Goal: Transaction & Acquisition: Purchase product/service

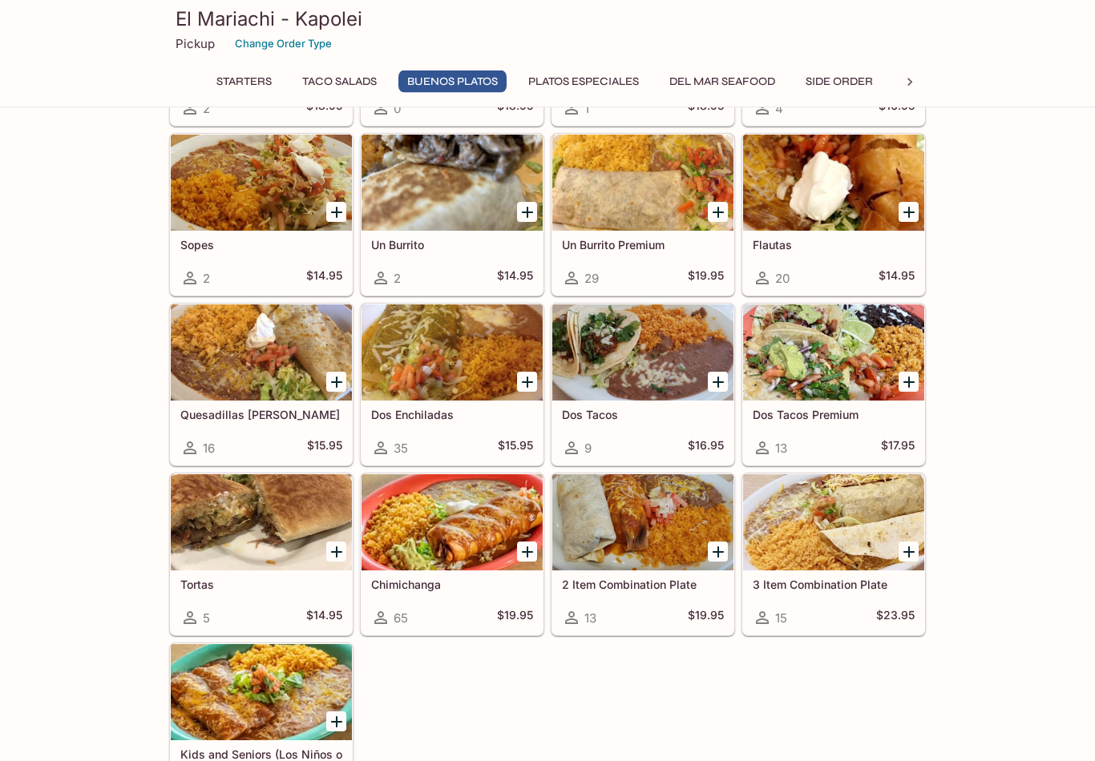
scroll to position [1175, 0]
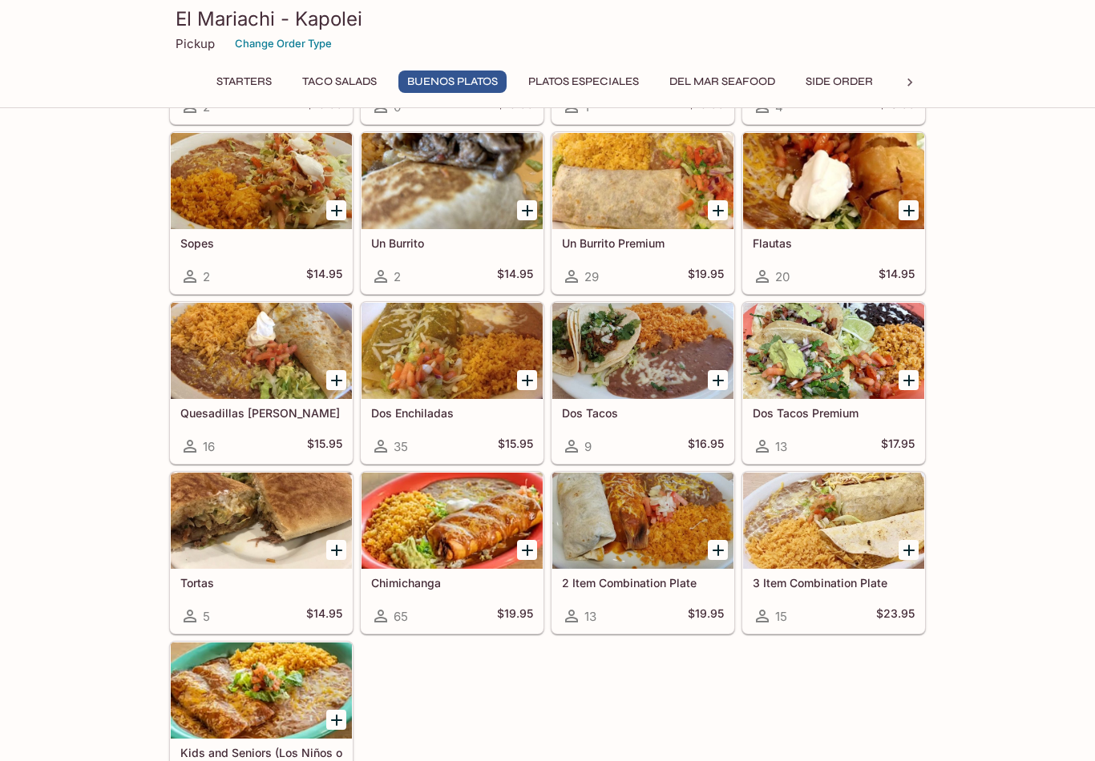
click at [596, 73] on button "Platos Especiales" at bounding box center [583, 82] width 128 height 22
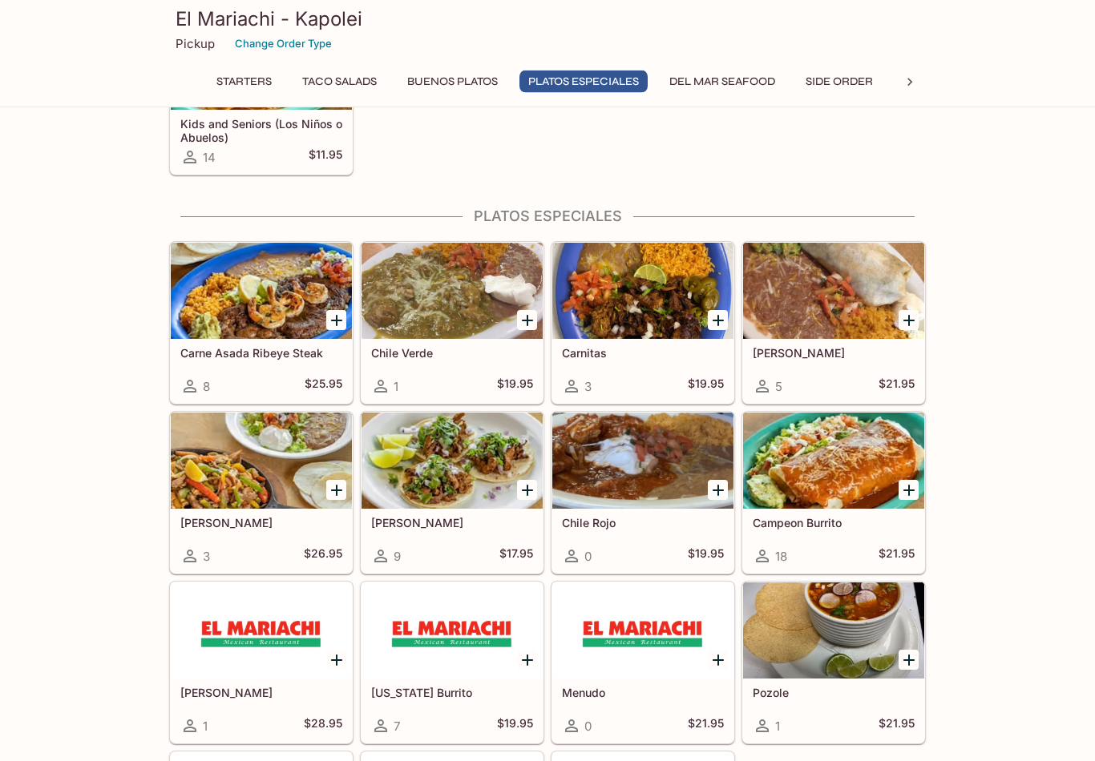
scroll to position [1875, 0]
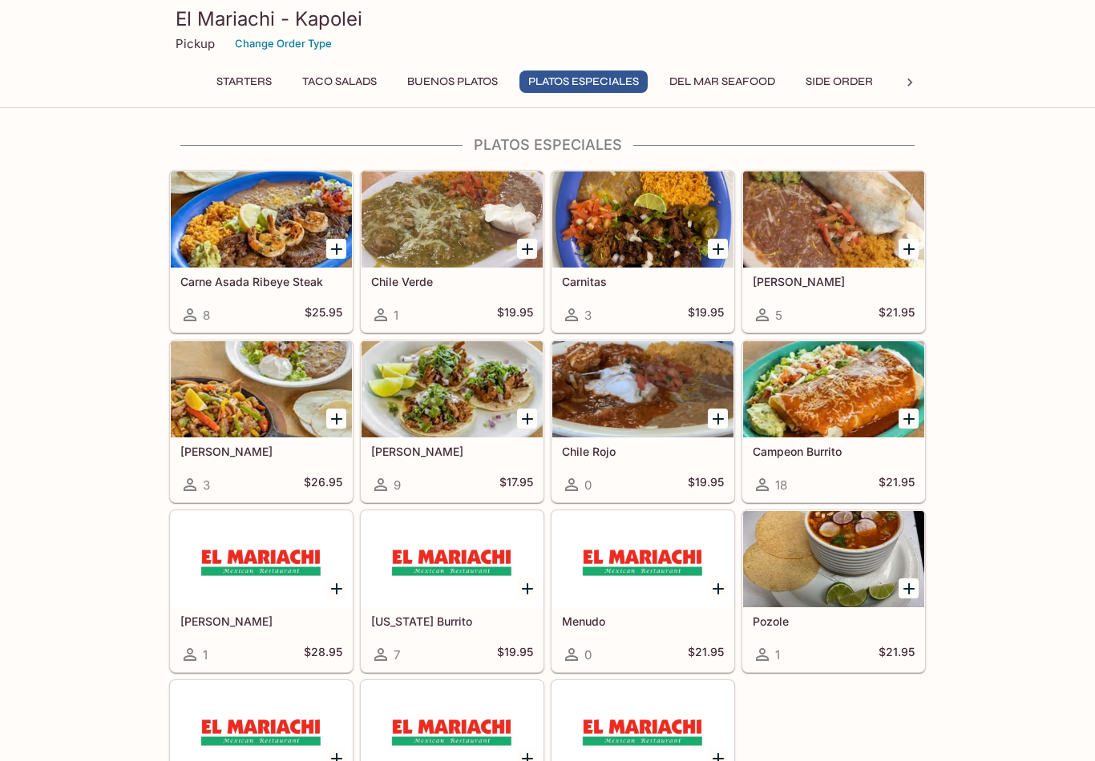
click at [462, 85] on button "Buenos Platos" at bounding box center [452, 82] width 108 height 22
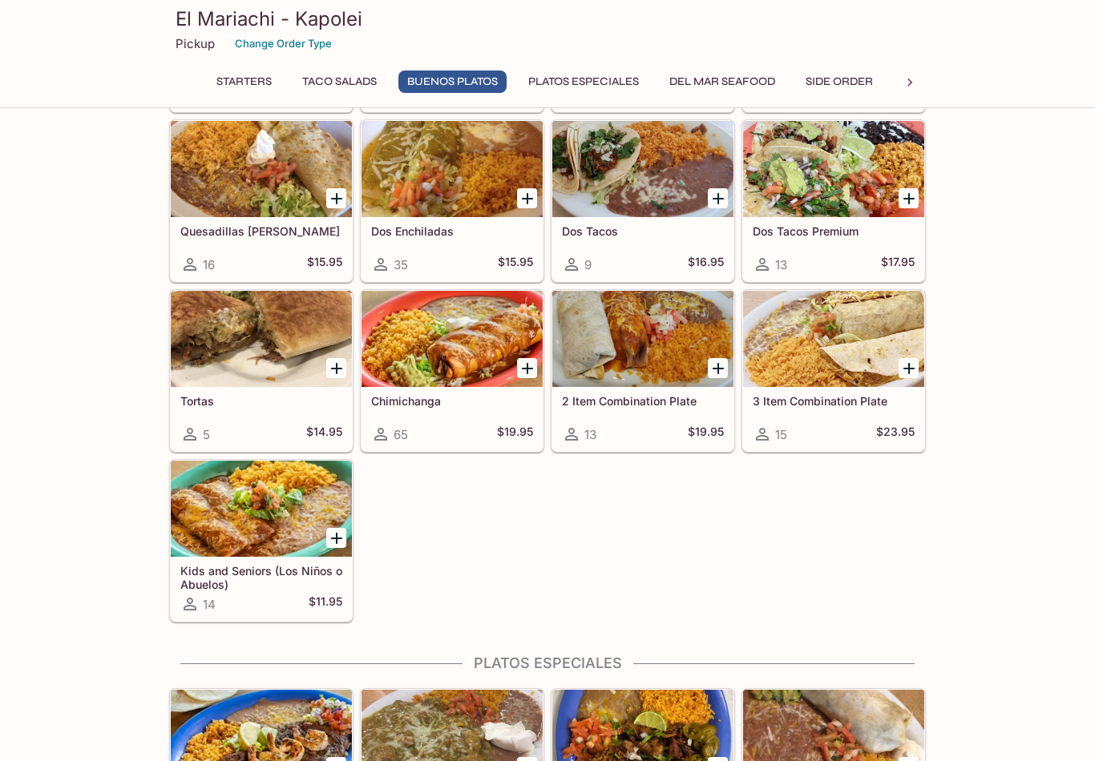
scroll to position [1355, 0]
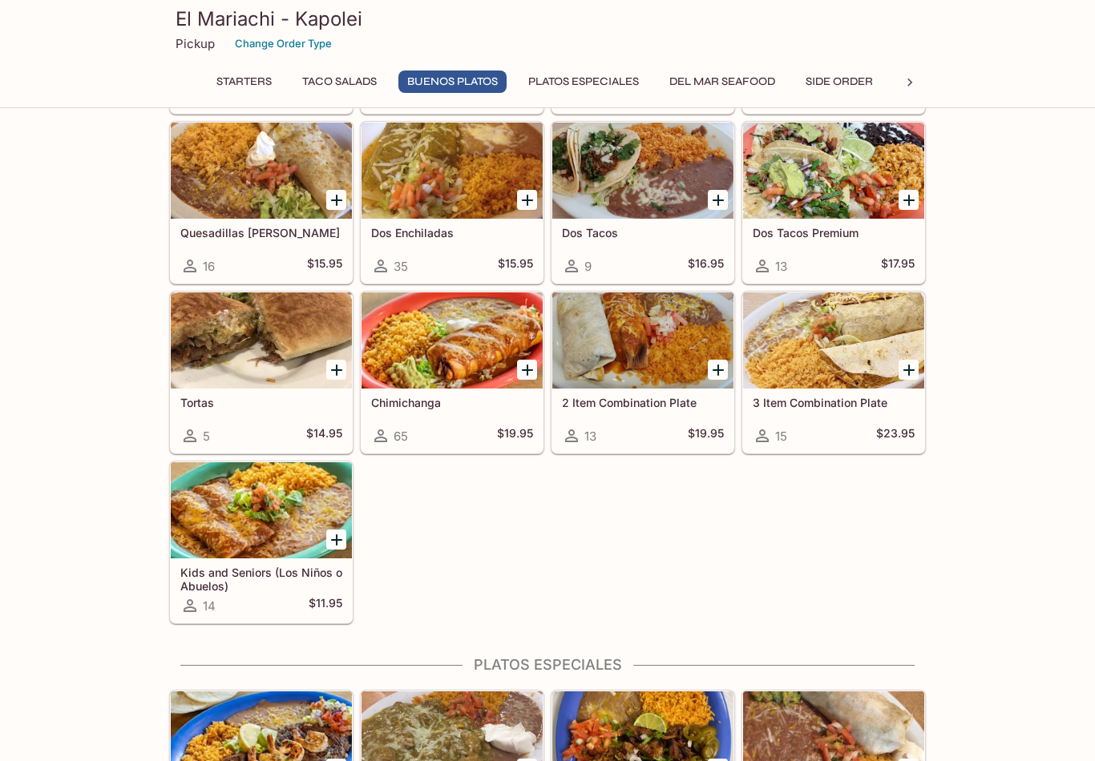
click at [647, 337] on div at bounding box center [642, 341] width 181 height 96
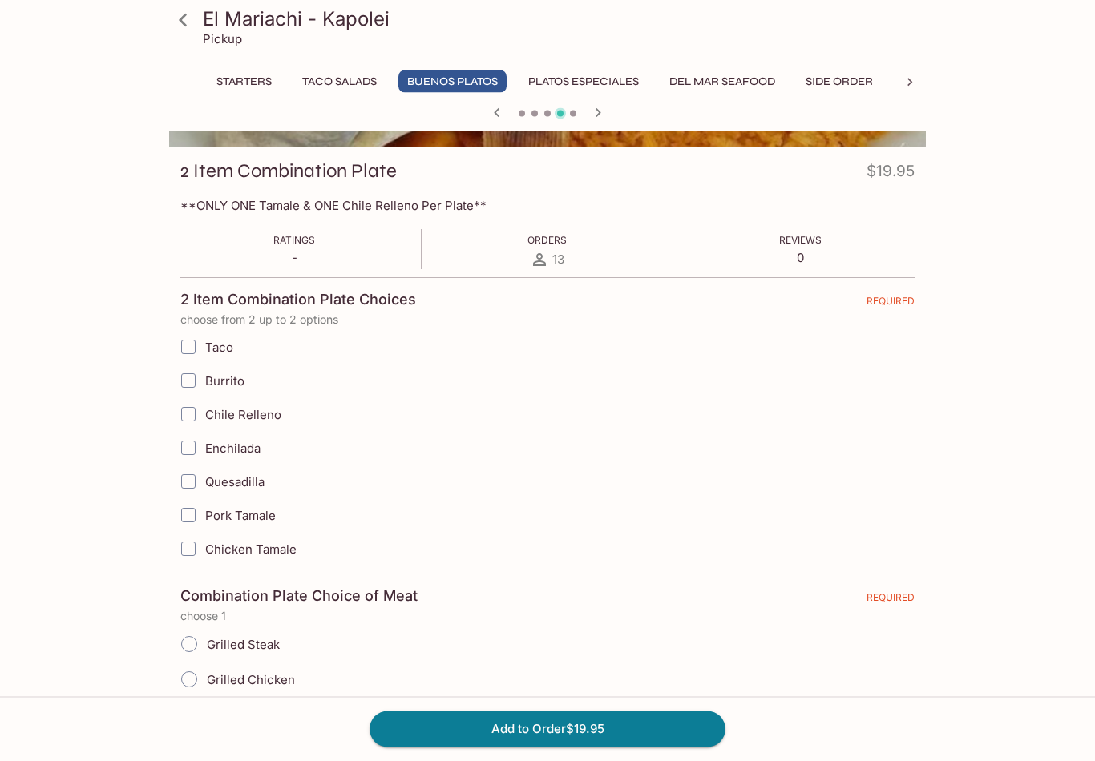
scroll to position [203, 0]
click at [562, 252] on span "13" at bounding box center [558, 259] width 12 height 15
click at [195, 444] on input "Enchilada" at bounding box center [188, 449] width 32 height 32
checkbox input "true"
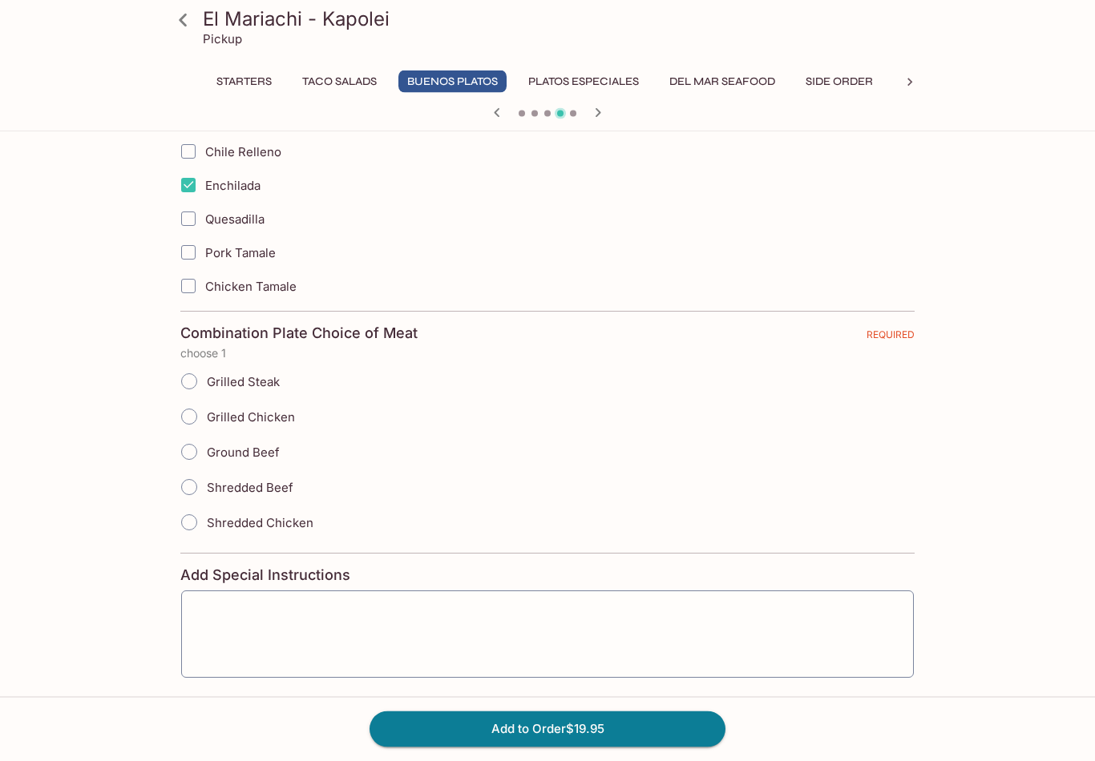
scroll to position [466, 0]
click at [198, 478] on input "Shredded Beef" at bounding box center [189, 487] width 34 height 34
radio input "true"
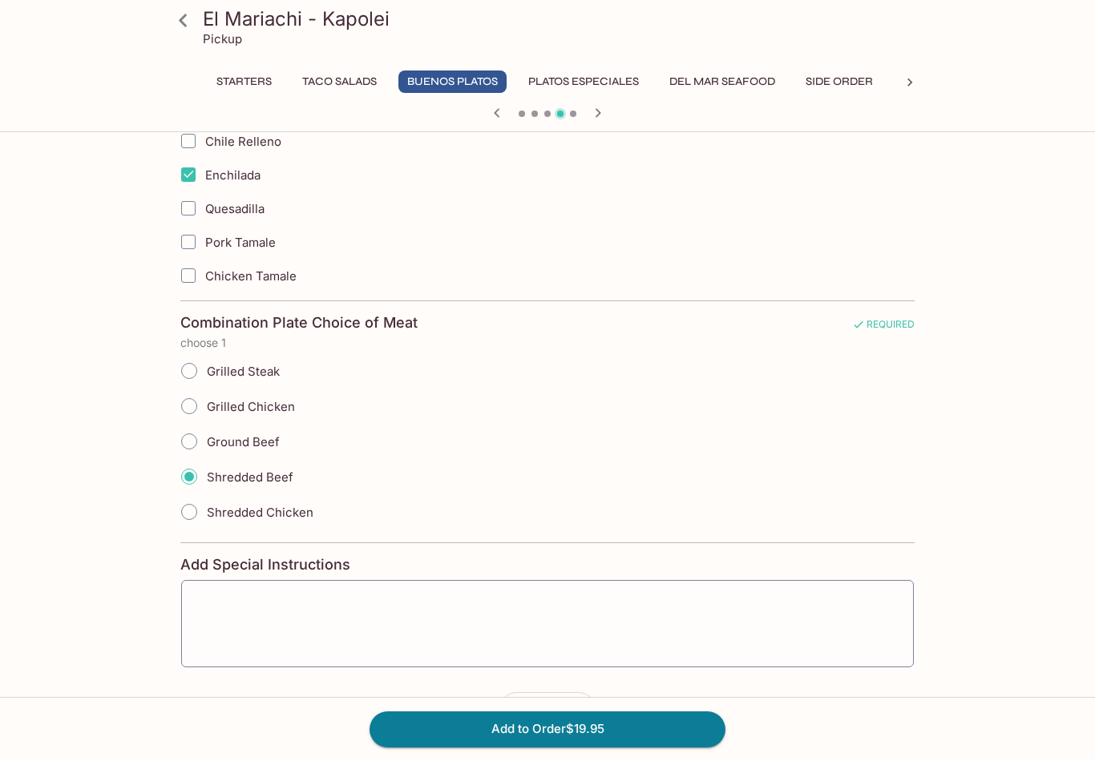
scroll to position [507, 0]
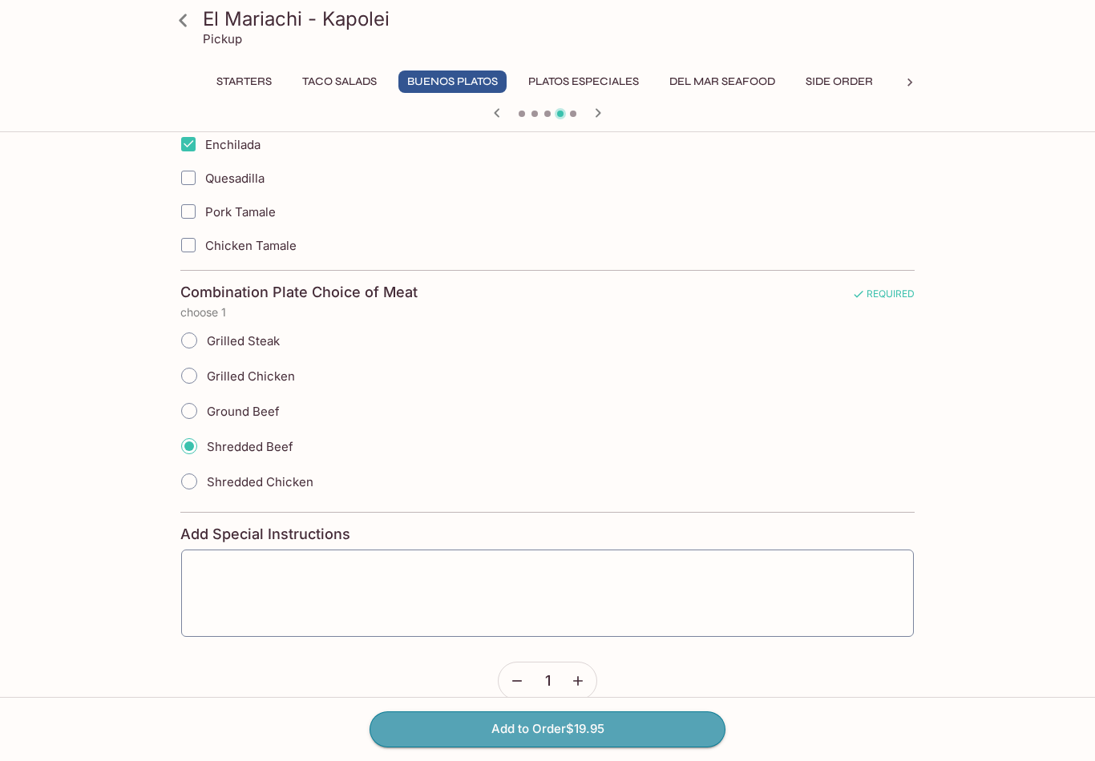
click at [567, 747] on button "Add to Order $19.95" at bounding box center [547, 729] width 356 height 35
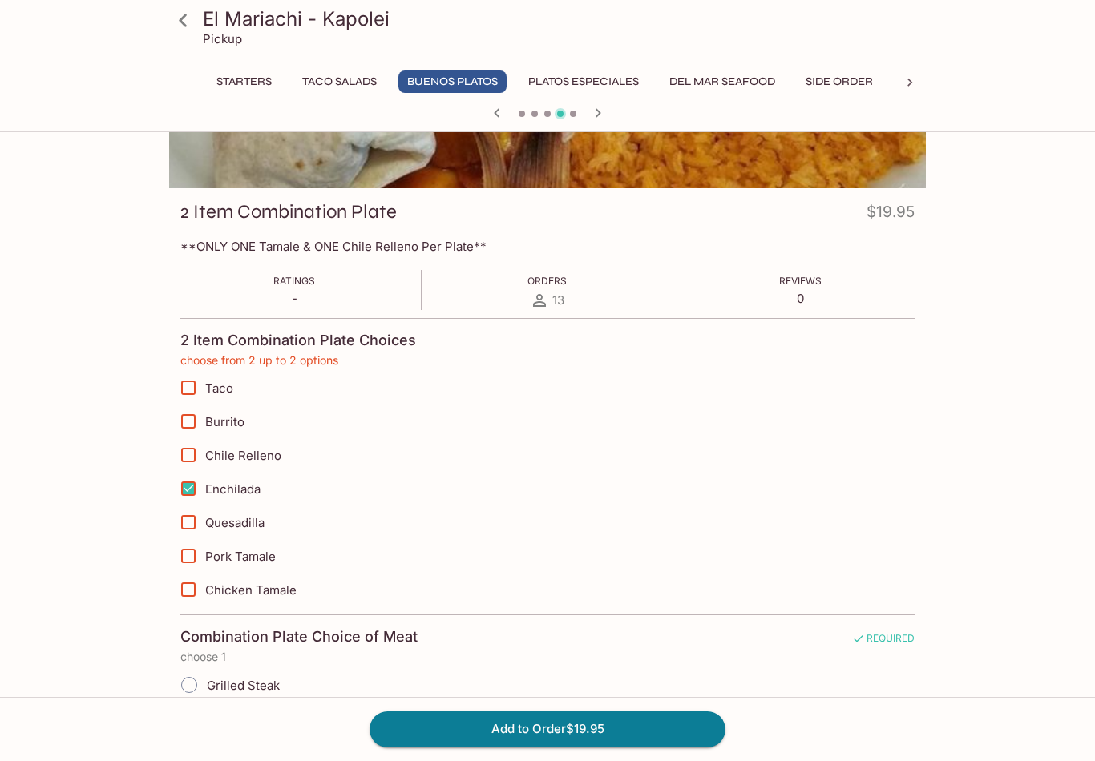
scroll to position [160, 0]
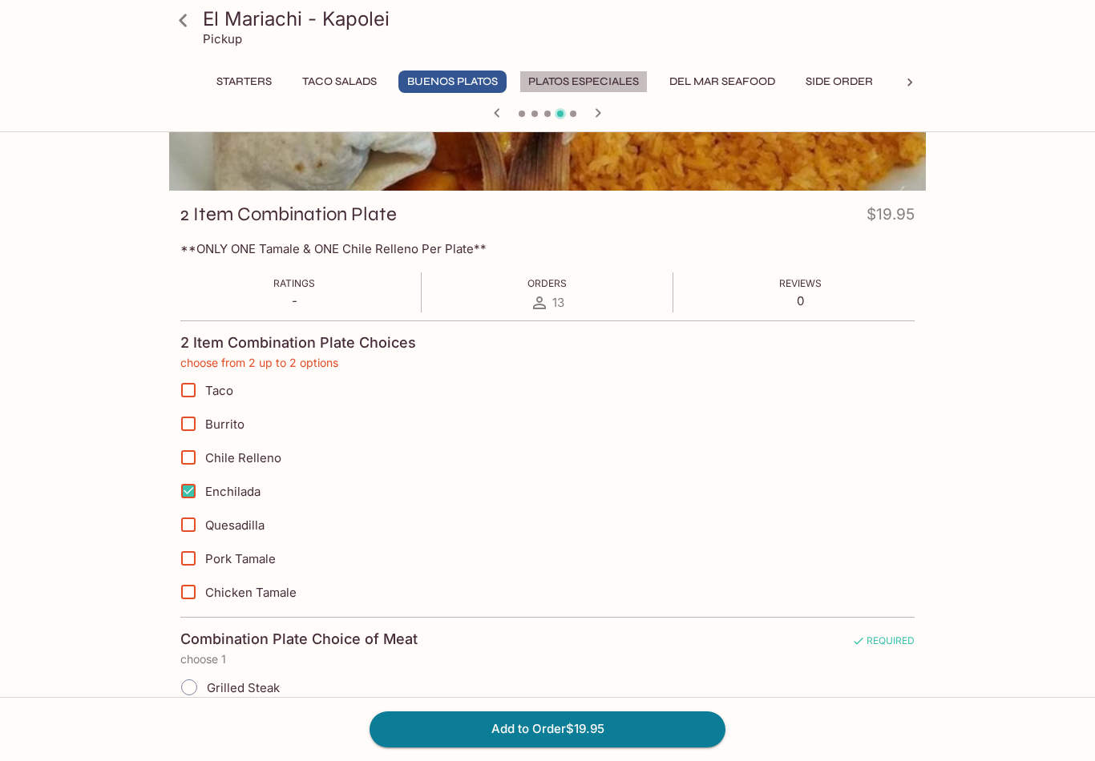
click at [601, 82] on button "Platos Especiales" at bounding box center [583, 82] width 128 height 22
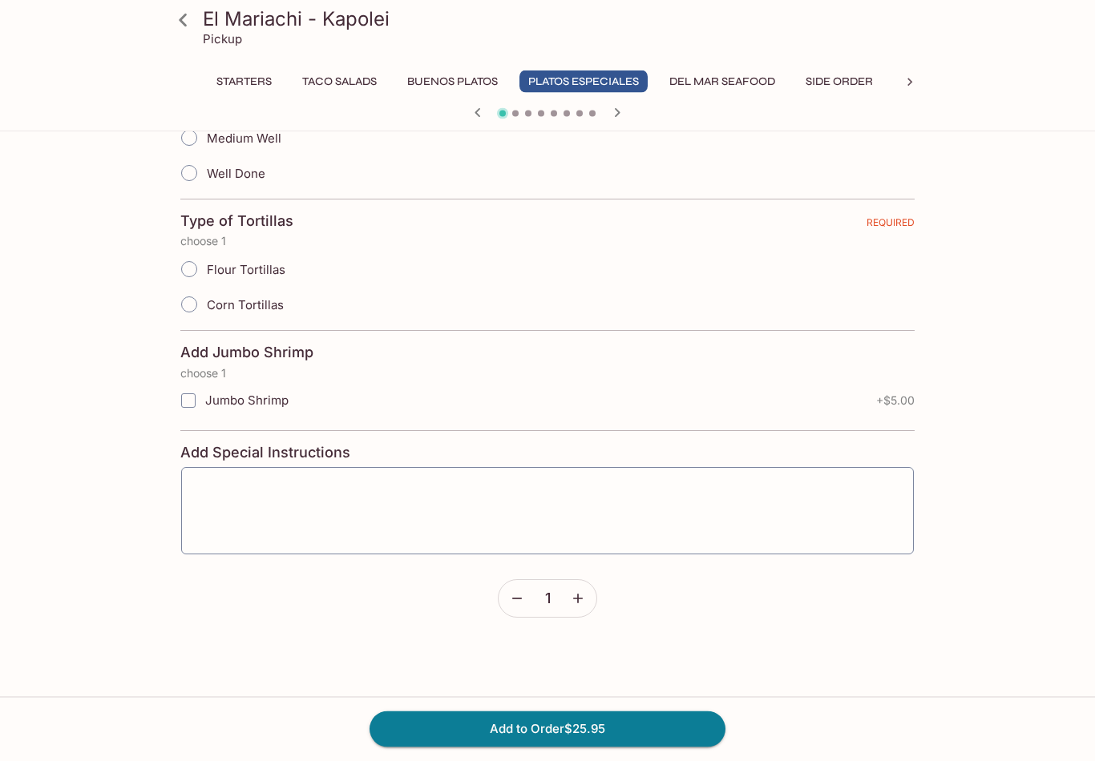
scroll to position [0, 0]
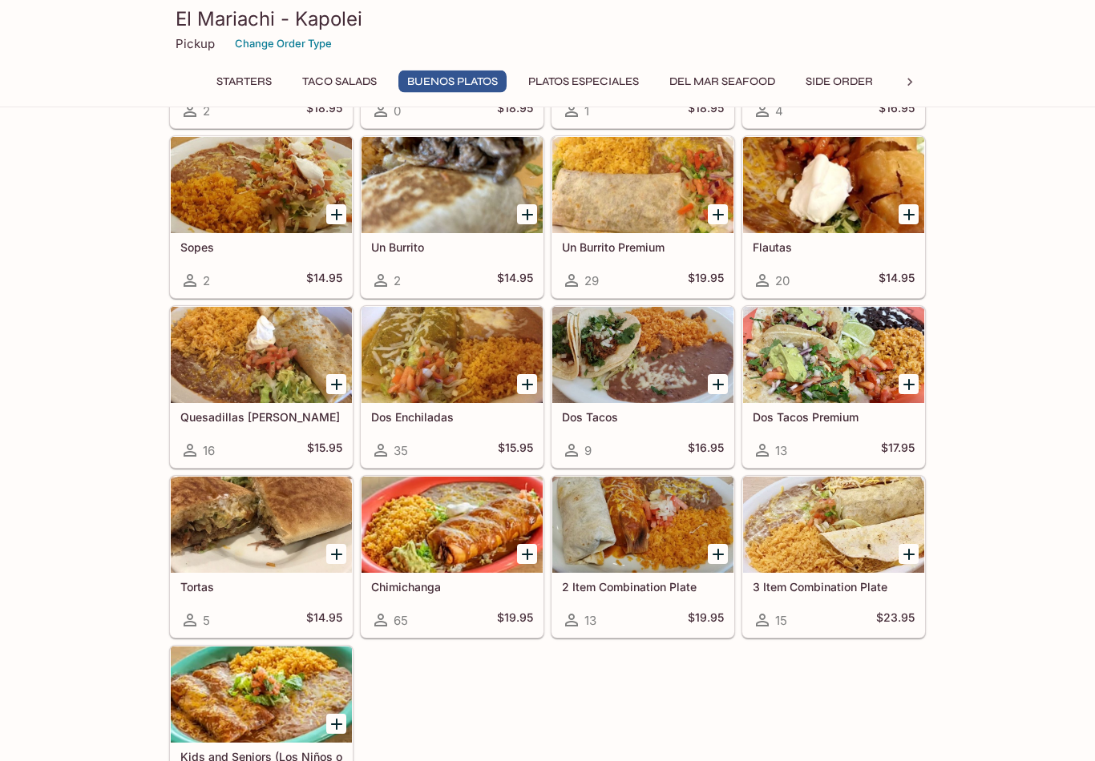
scroll to position [1171, 0]
click at [475, 366] on div at bounding box center [451, 355] width 181 height 96
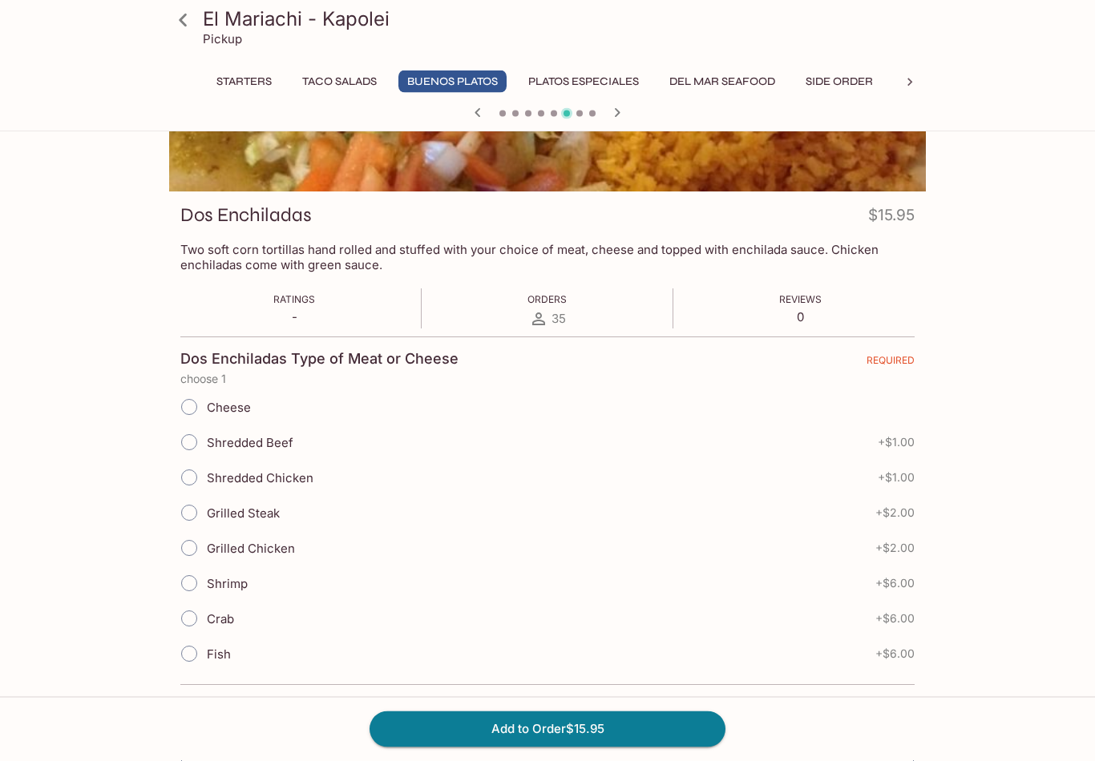
scroll to position [160, 0]
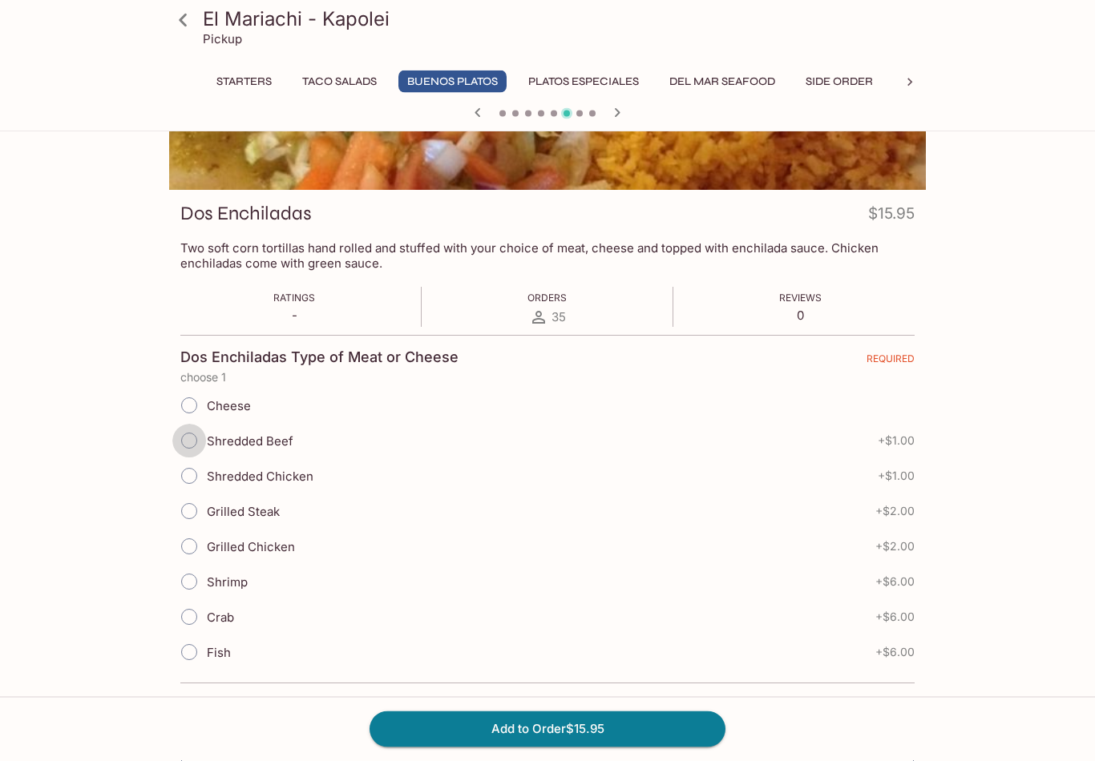
click at [200, 440] on input "Shredded Beef" at bounding box center [189, 442] width 34 height 34
radio input "true"
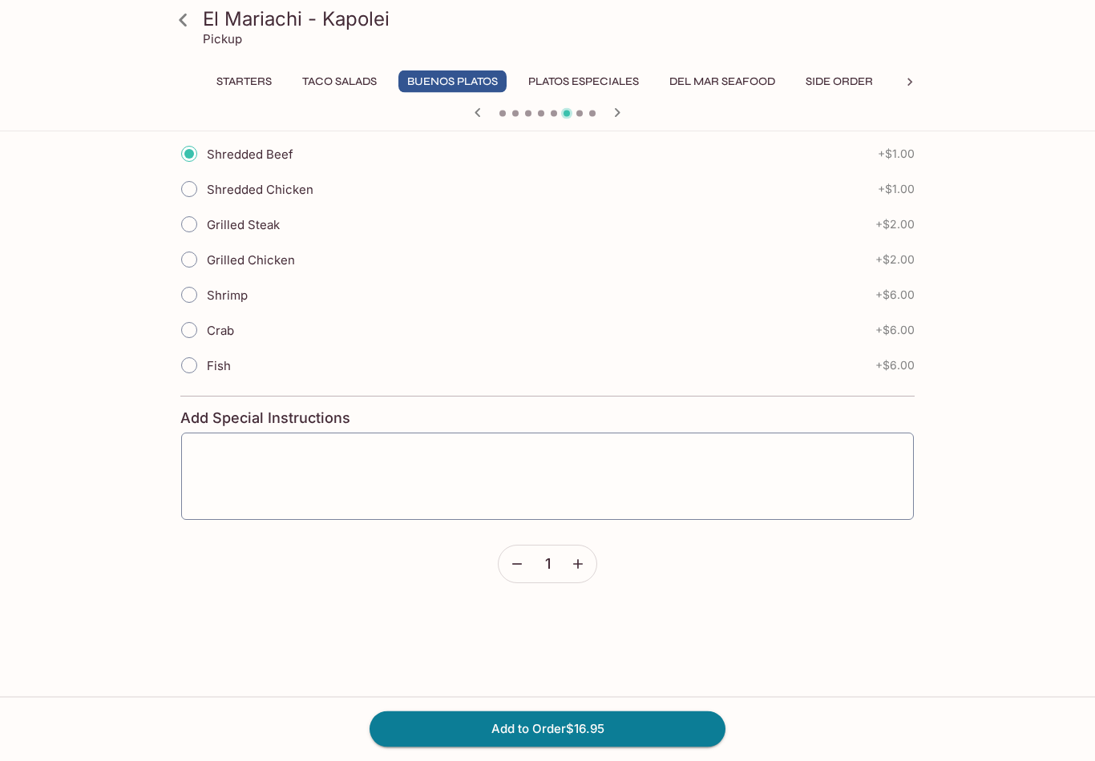
scroll to position [453, 0]
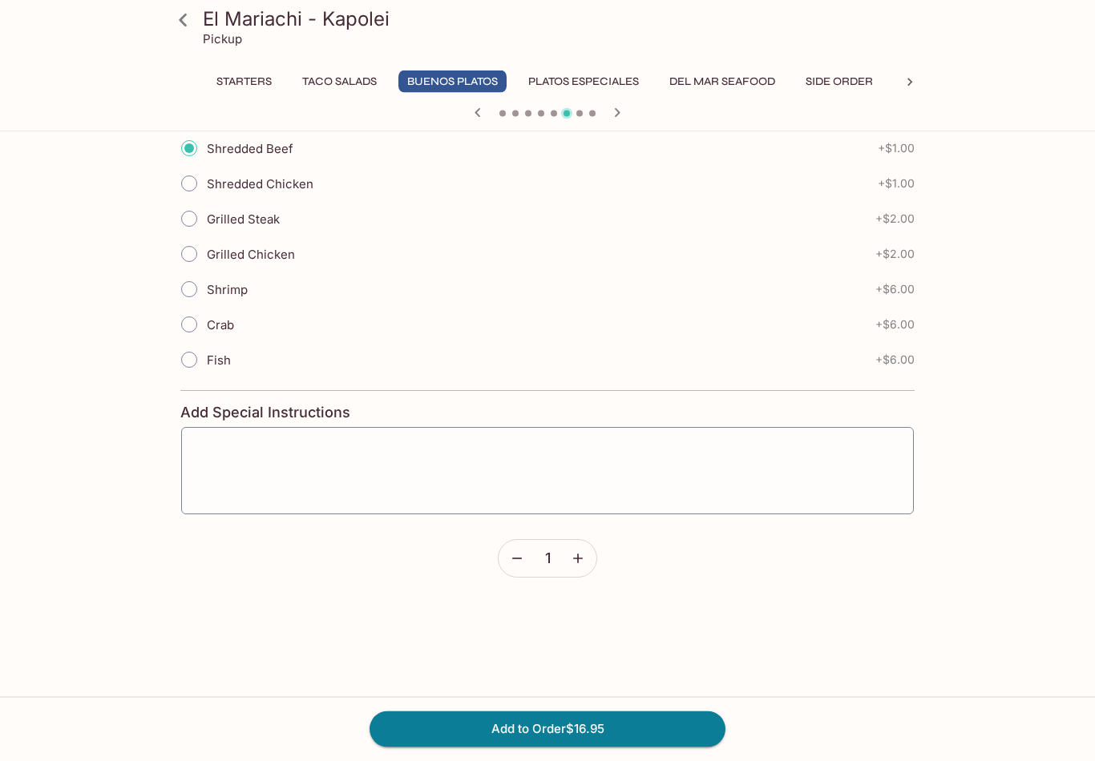
click at [563, 747] on button "Add to Order $16.95" at bounding box center [547, 729] width 356 height 35
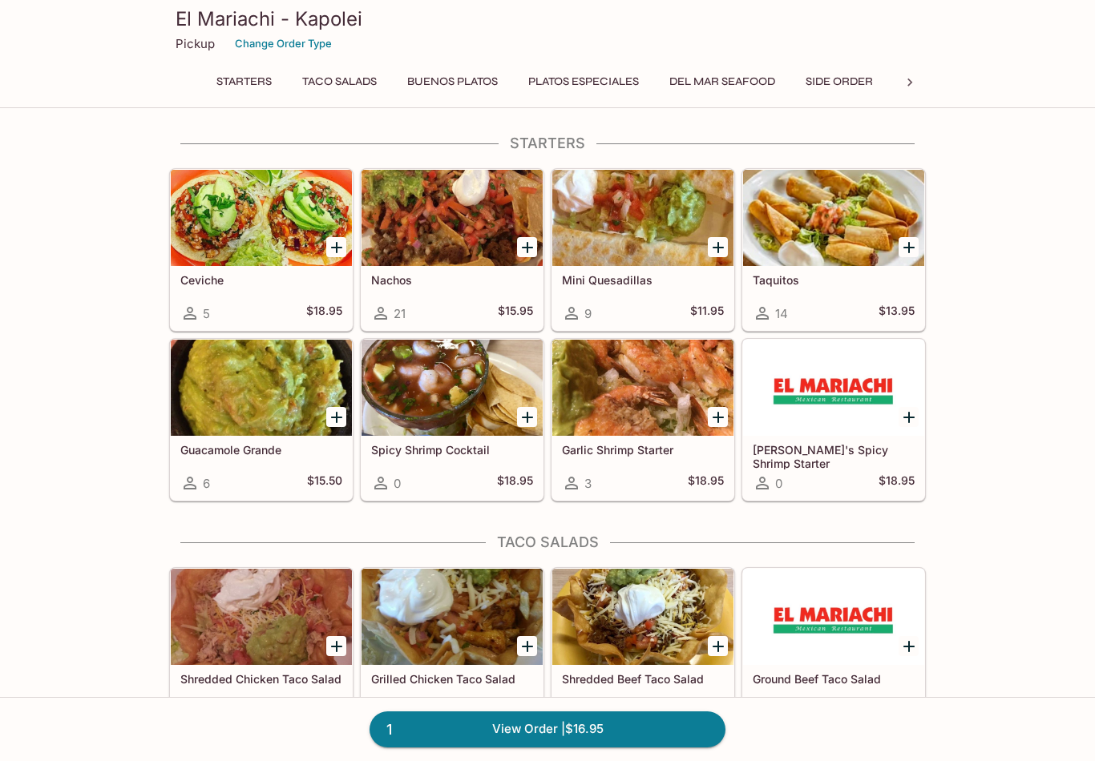
click at [507, 747] on link "1 View Order | $16.95" at bounding box center [547, 729] width 356 height 35
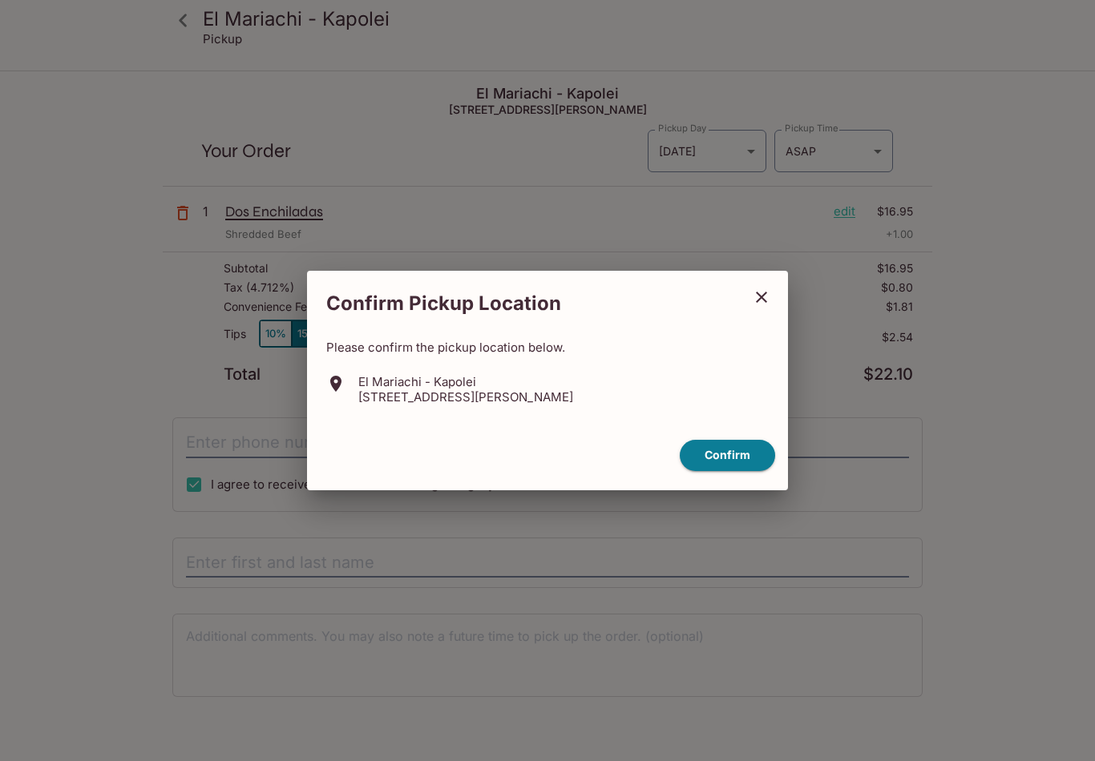
click at [739, 471] on button "Confirm" at bounding box center [727, 455] width 95 height 31
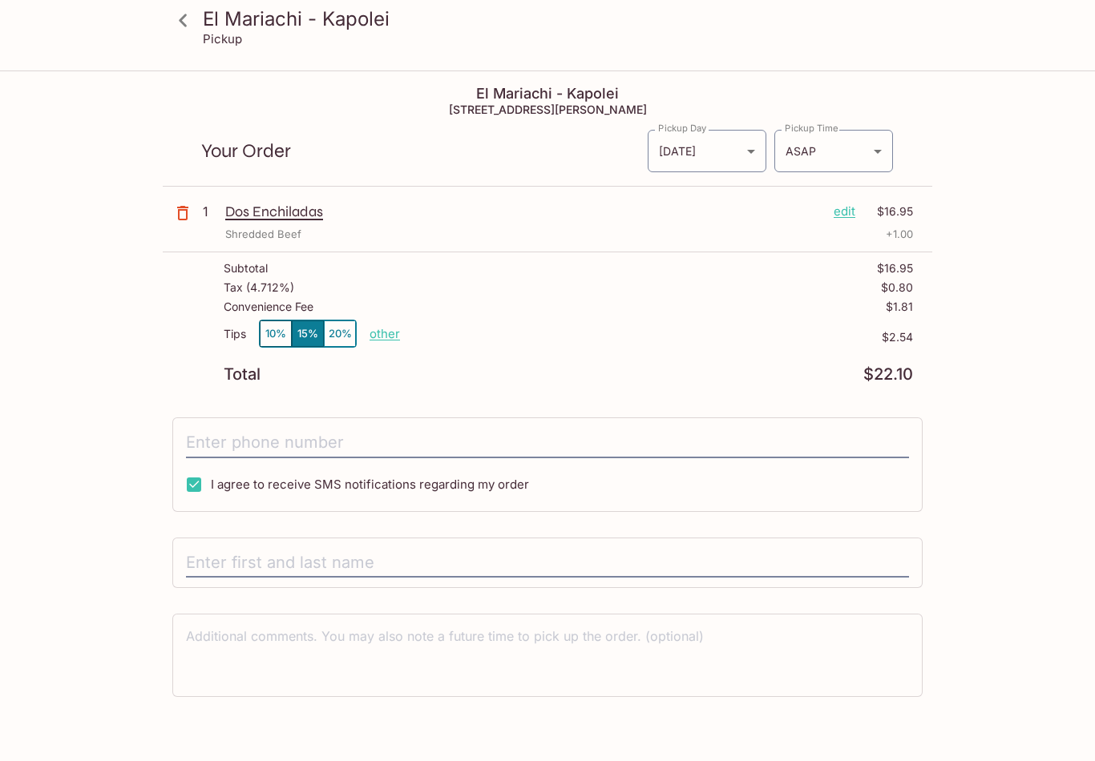
click at [329, 565] on input "text" at bounding box center [547, 563] width 723 height 30
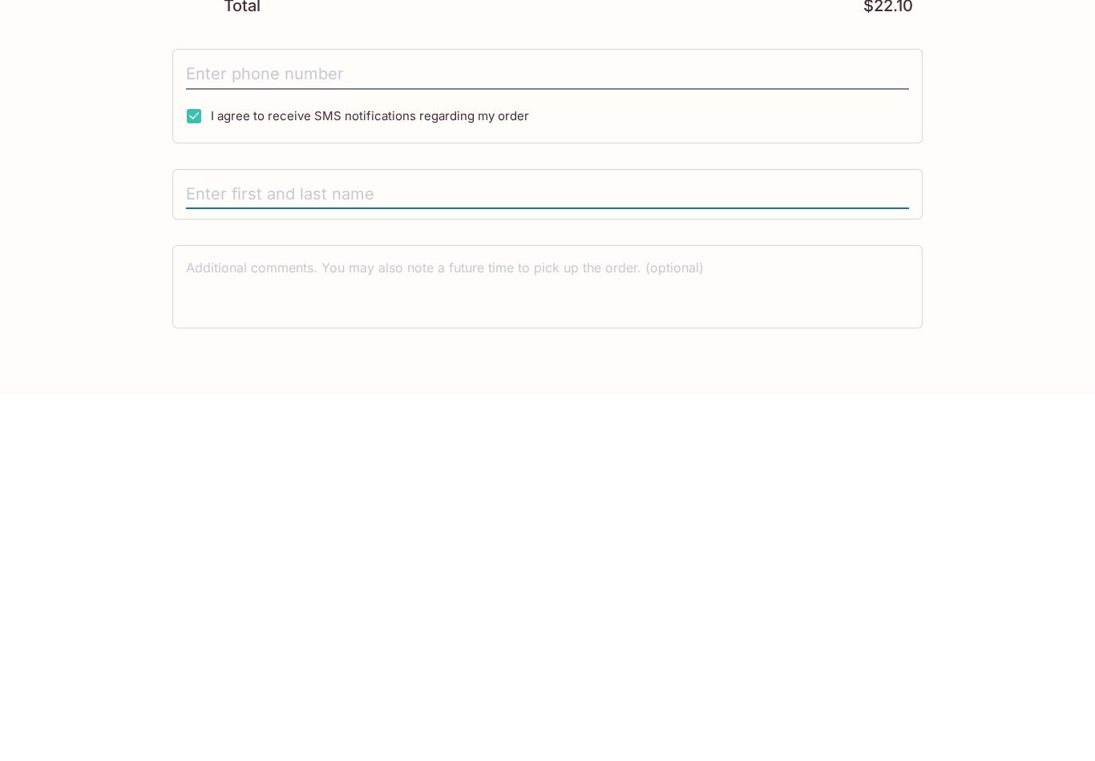
type input "[PERSON_NAME]"
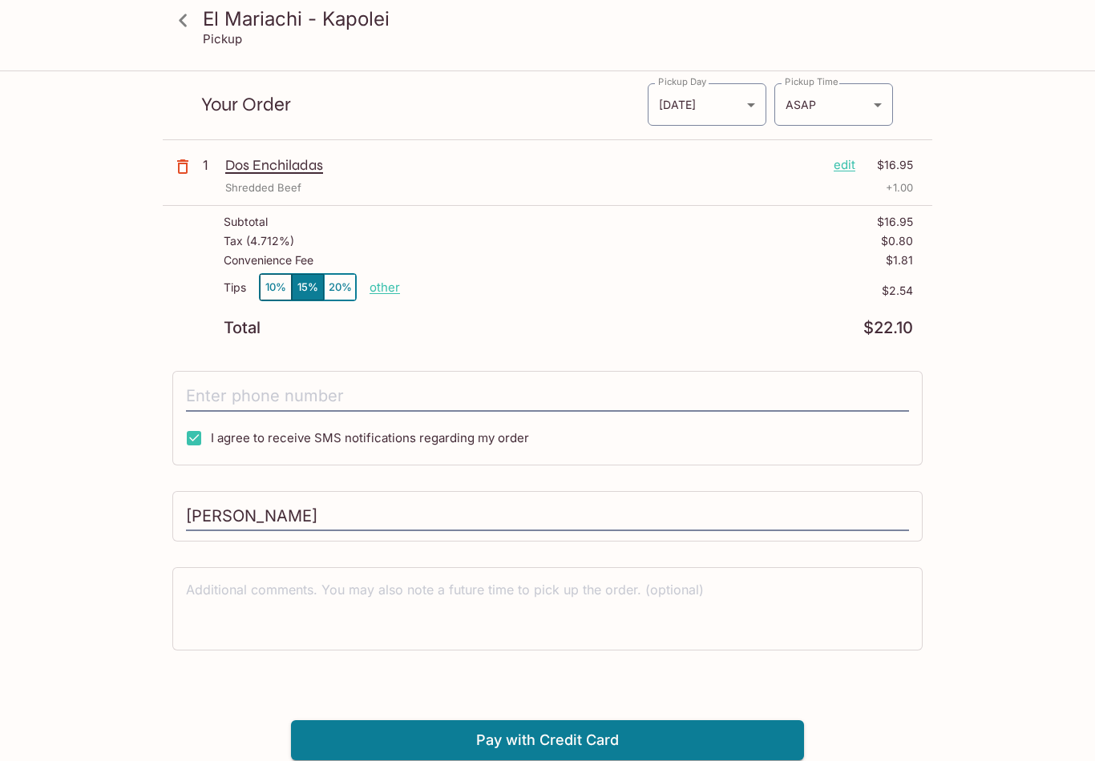
click at [563, 744] on button "Pay with Credit Card" at bounding box center [547, 741] width 513 height 40
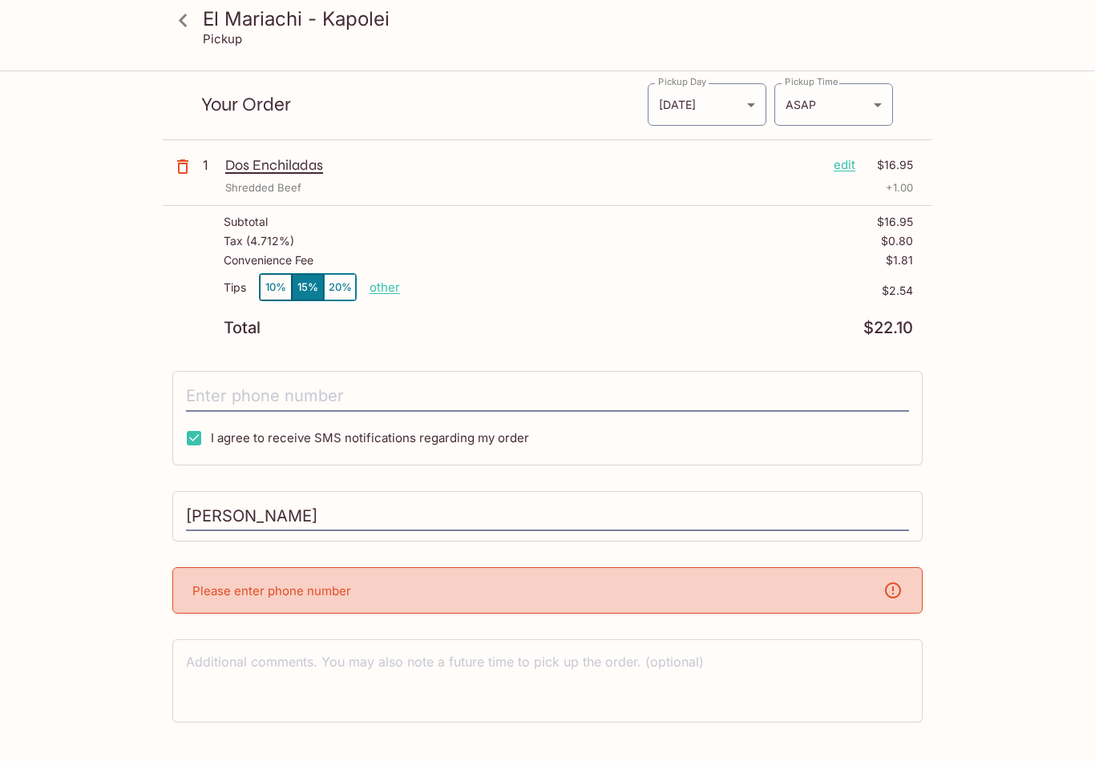
click at [361, 587] on div "Please enter phone number" at bounding box center [547, 590] width 750 height 46
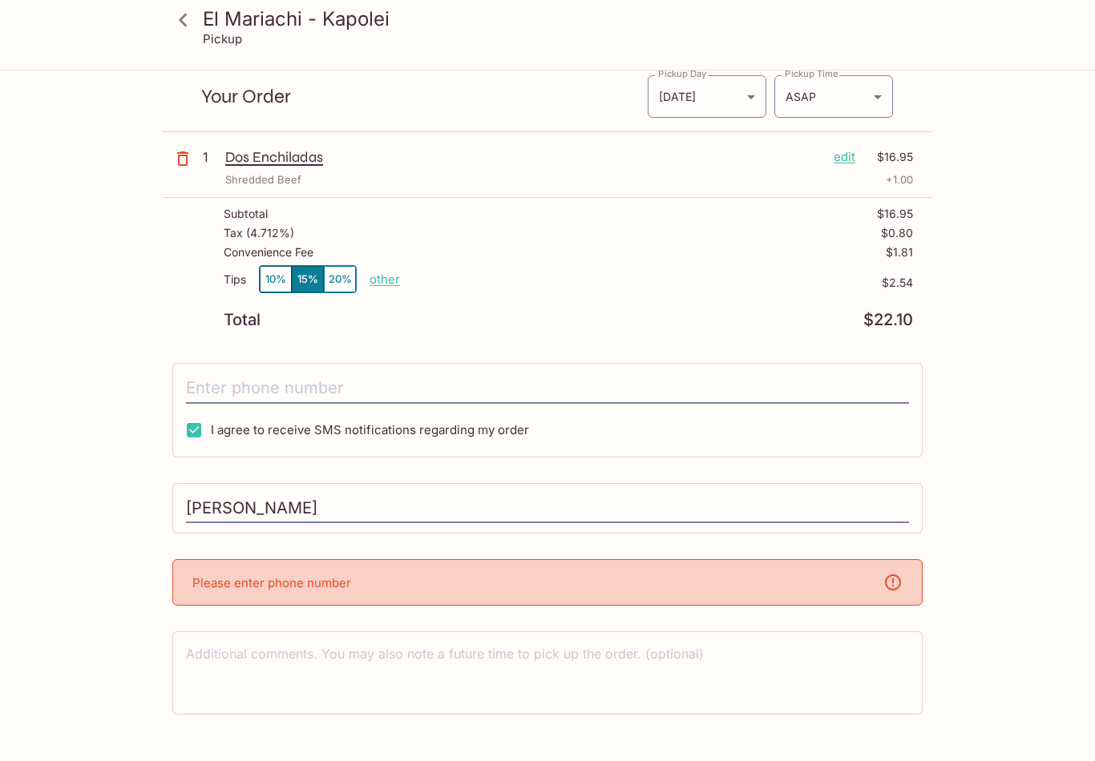
scroll to position [91, 0]
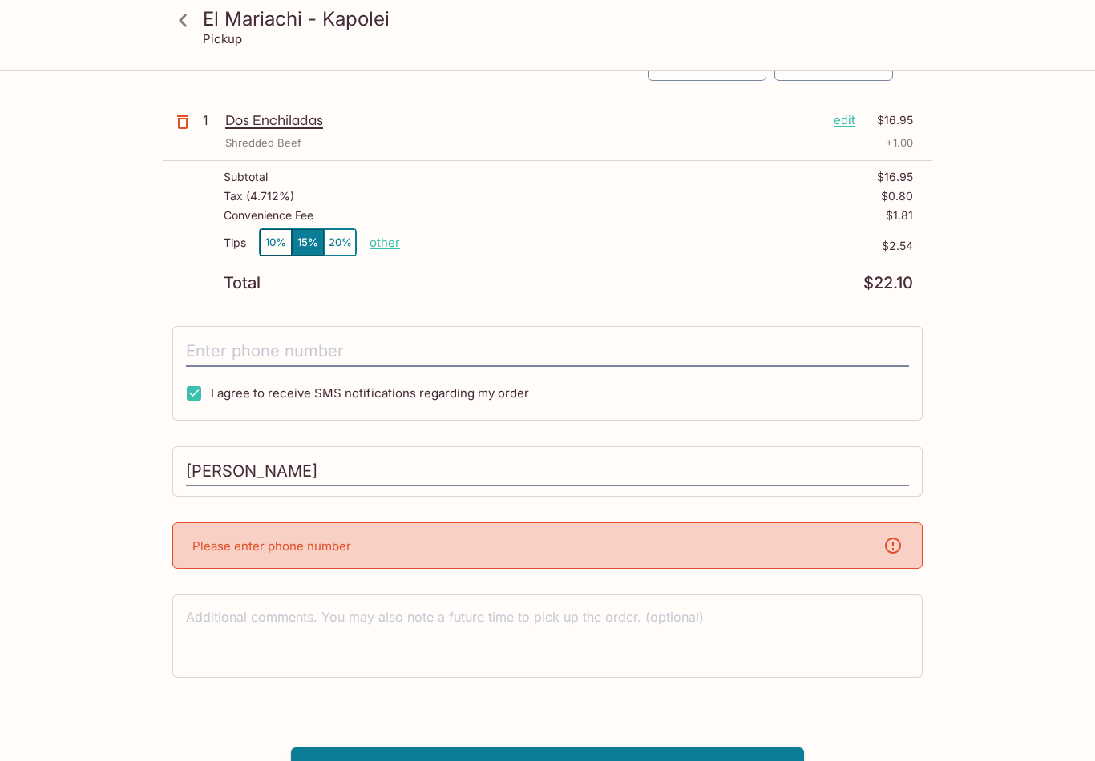
click at [307, 345] on input "tel" at bounding box center [547, 352] width 723 height 30
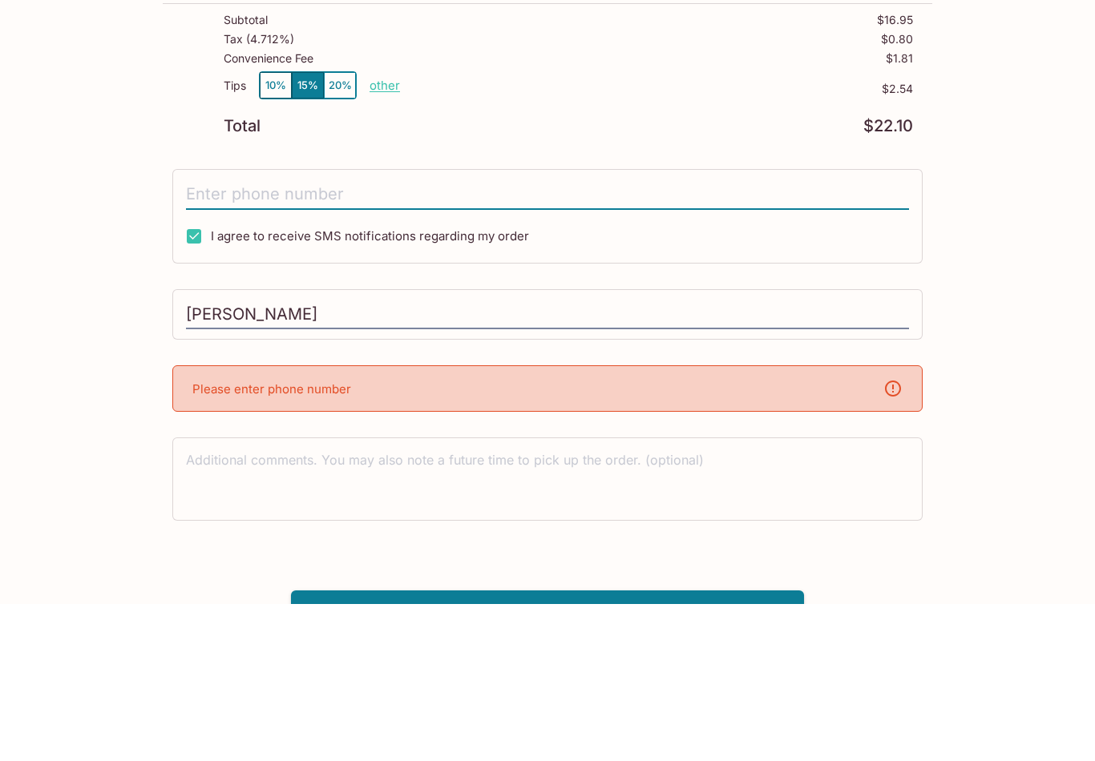
type input "[PHONE_NUMBER]"
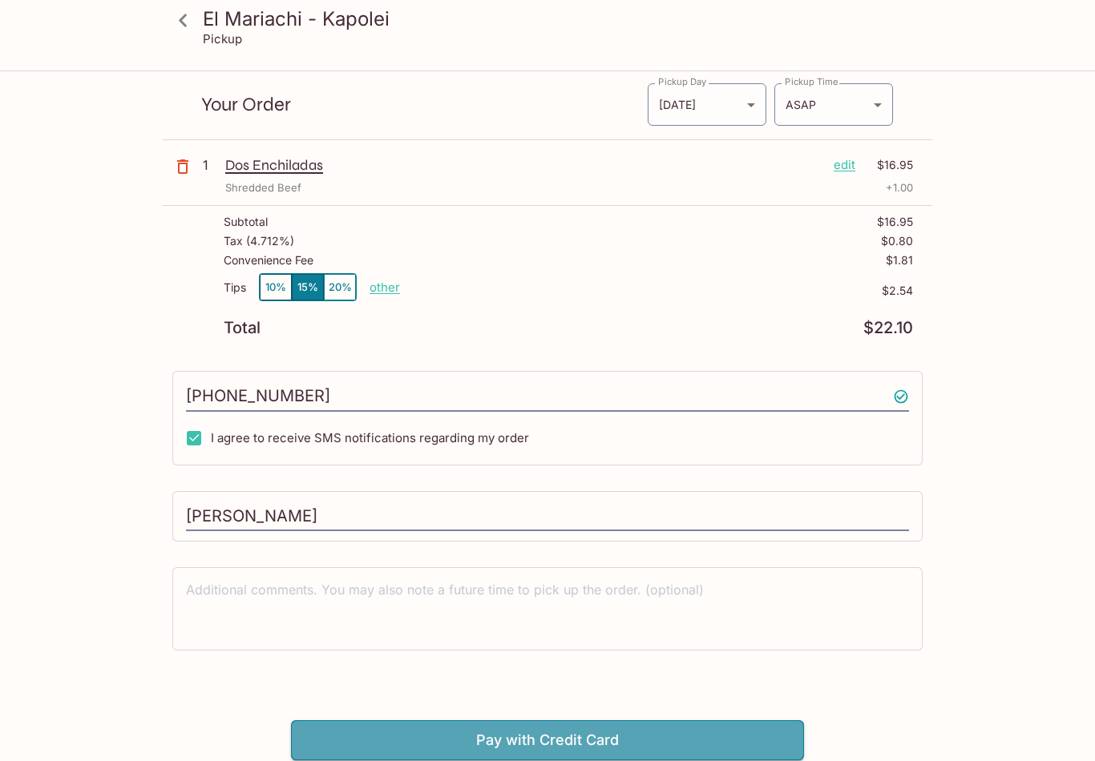
click at [554, 737] on button "Pay with Credit Card" at bounding box center [547, 741] width 513 height 40
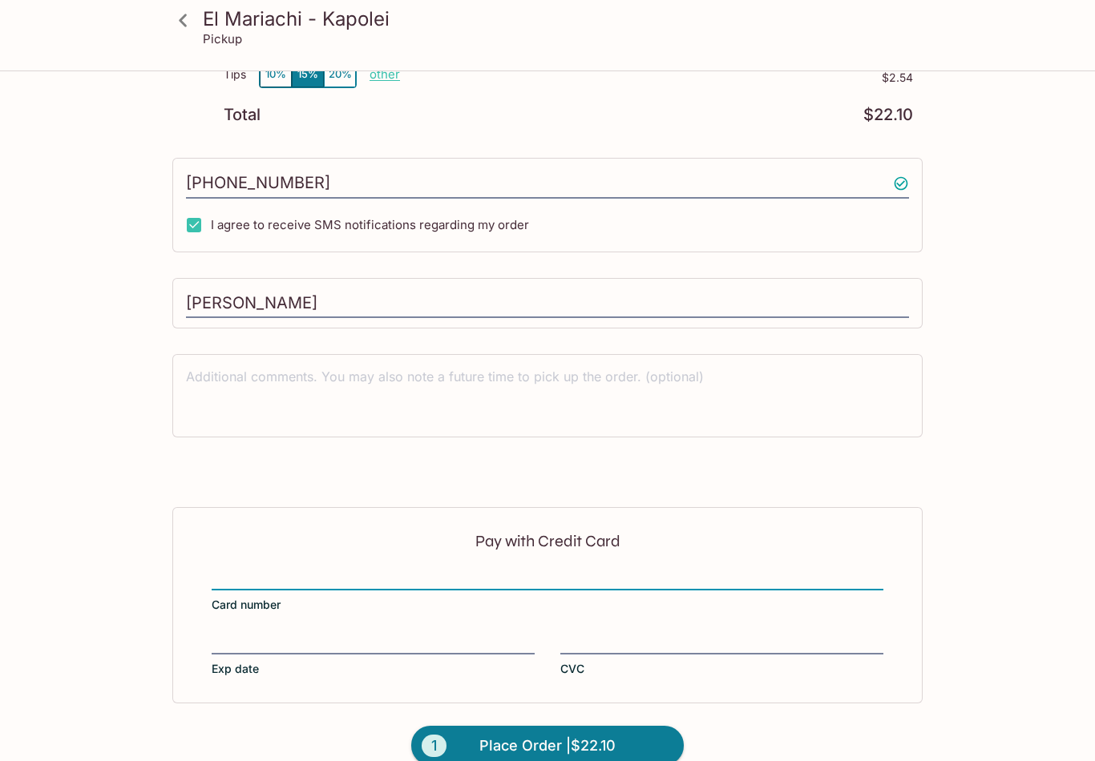
scroll to position [272, 0]
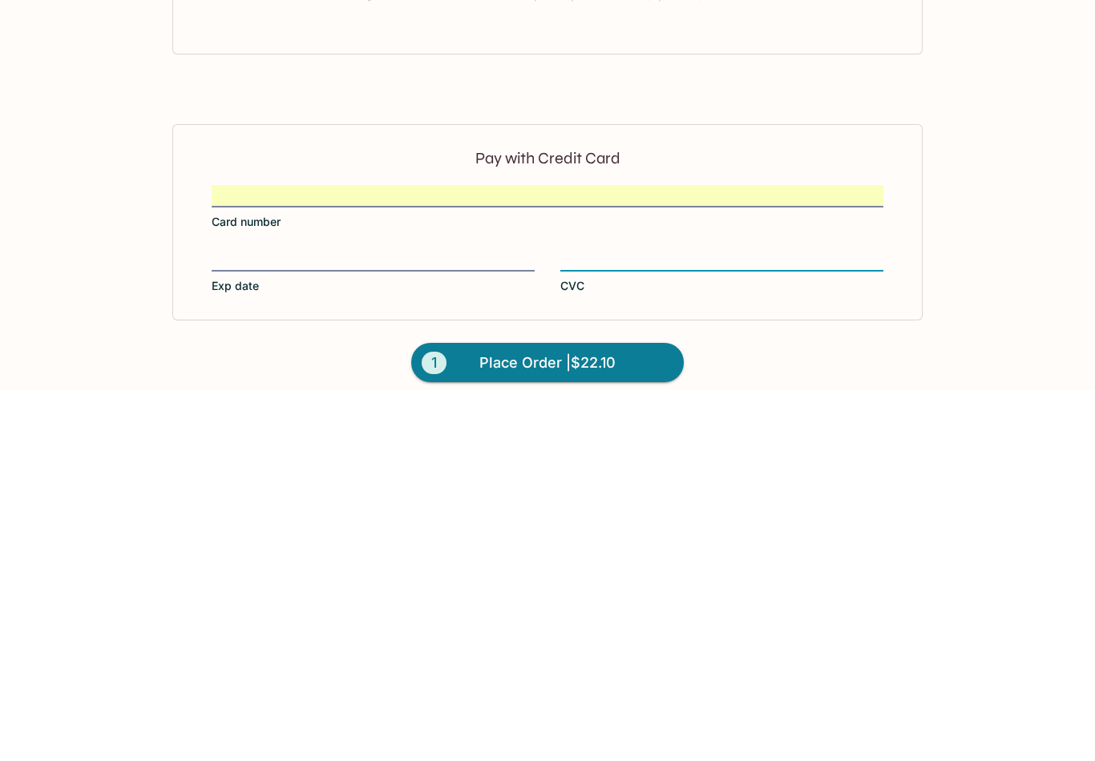
click at [493, 721] on span "Place Order | $22.10" at bounding box center [547, 734] width 136 height 26
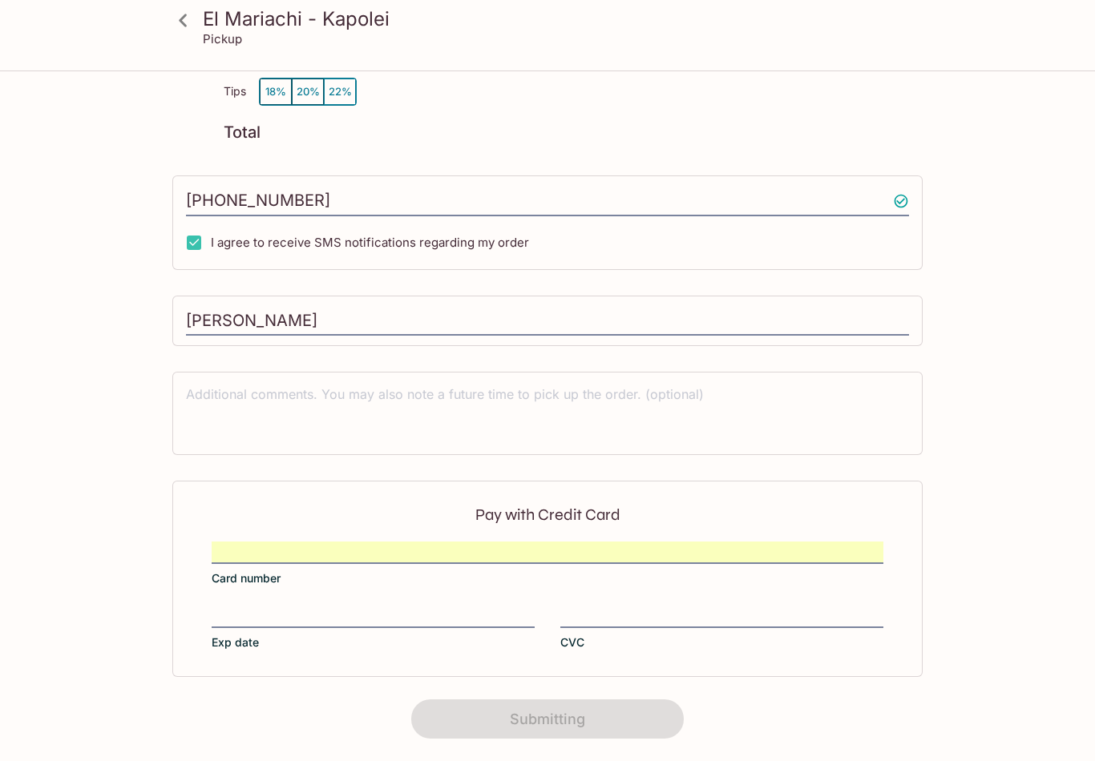
scroll to position [143, 0]
